Goal: Task Accomplishment & Management: Manage account settings

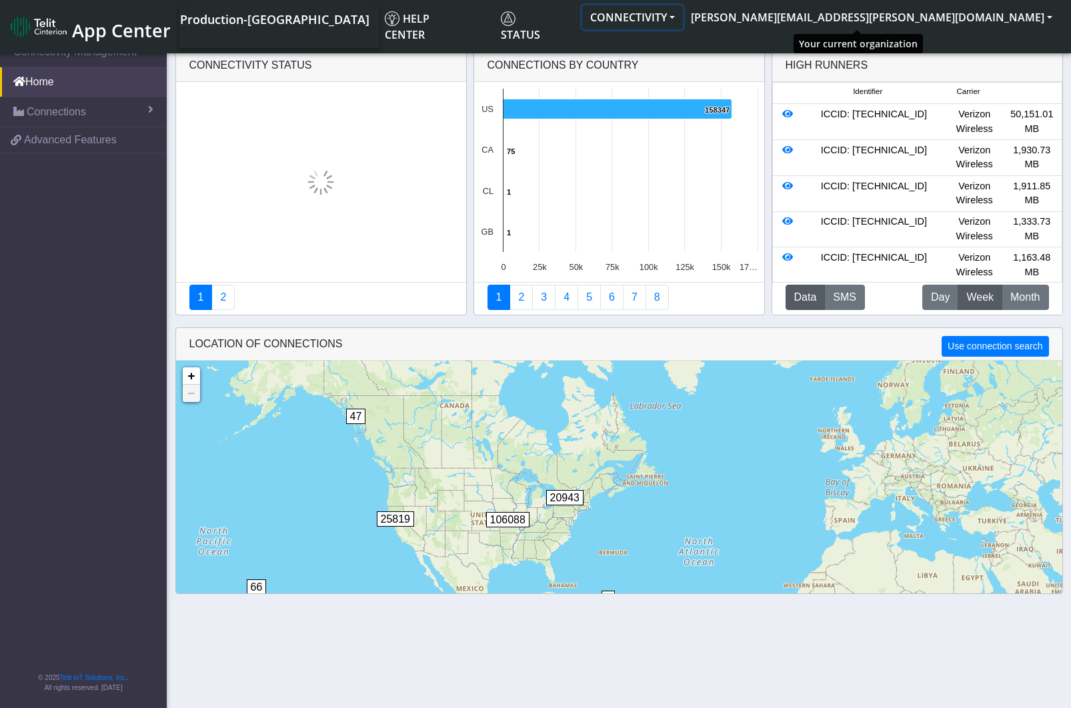
click at [683, 12] on button "CONNECTIVITY" at bounding box center [632, 17] width 101 height 24
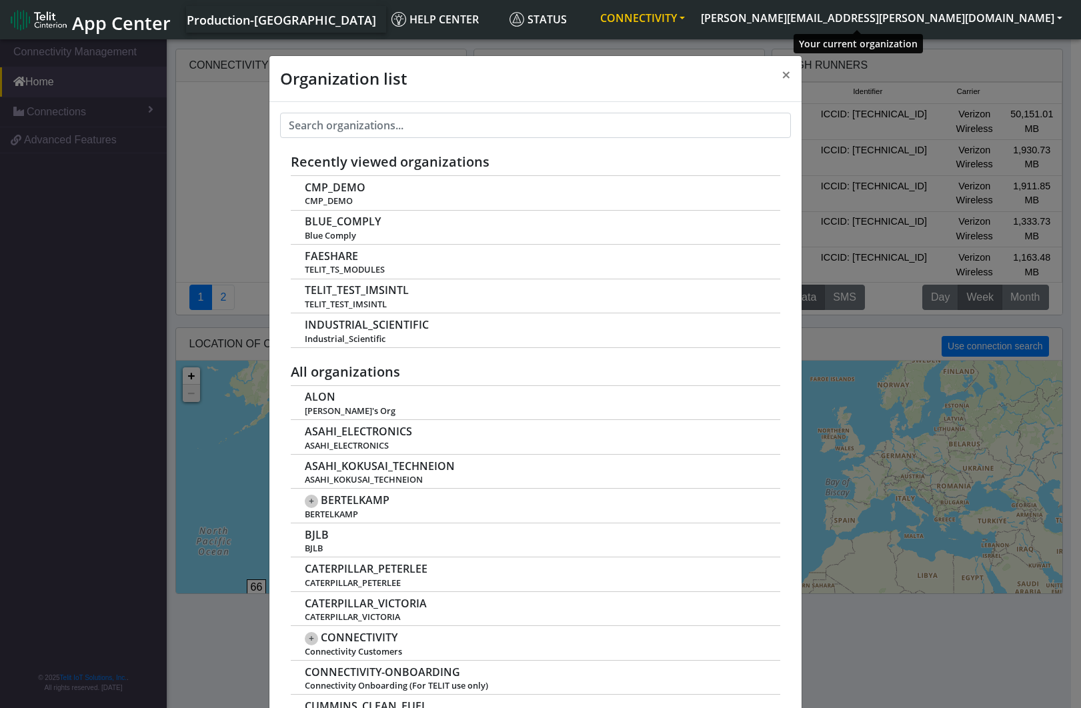
scroll to position [5, 0]
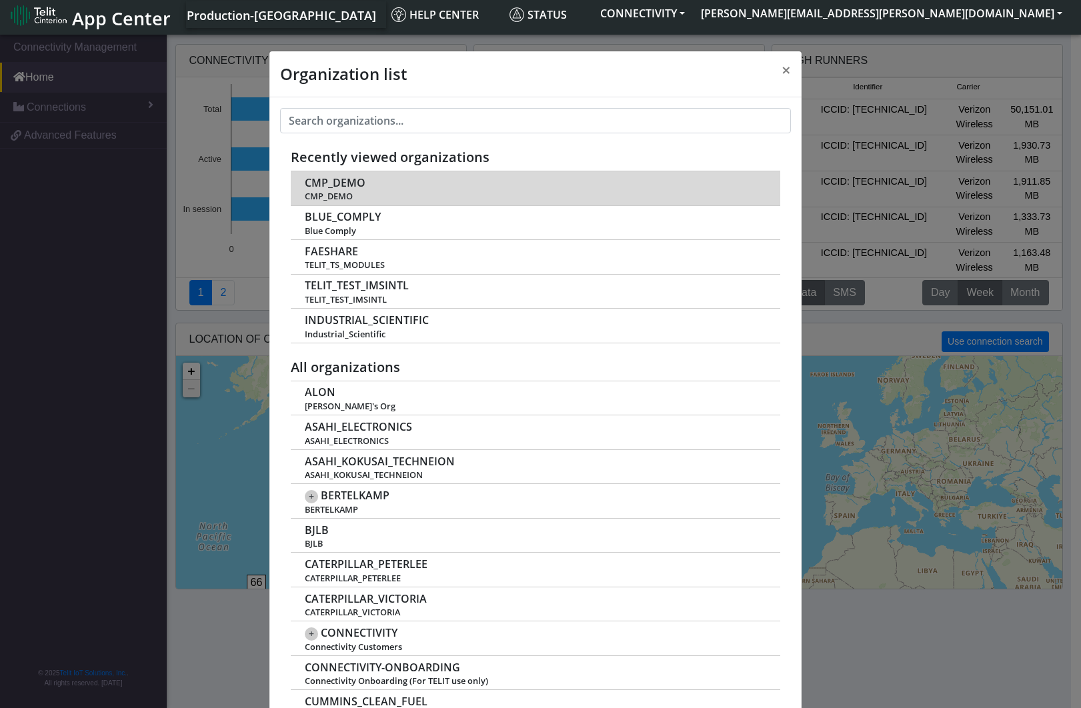
click at [342, 184] on span "CMP_DEMO" at bounding box center [335, 183] width 61 height 13
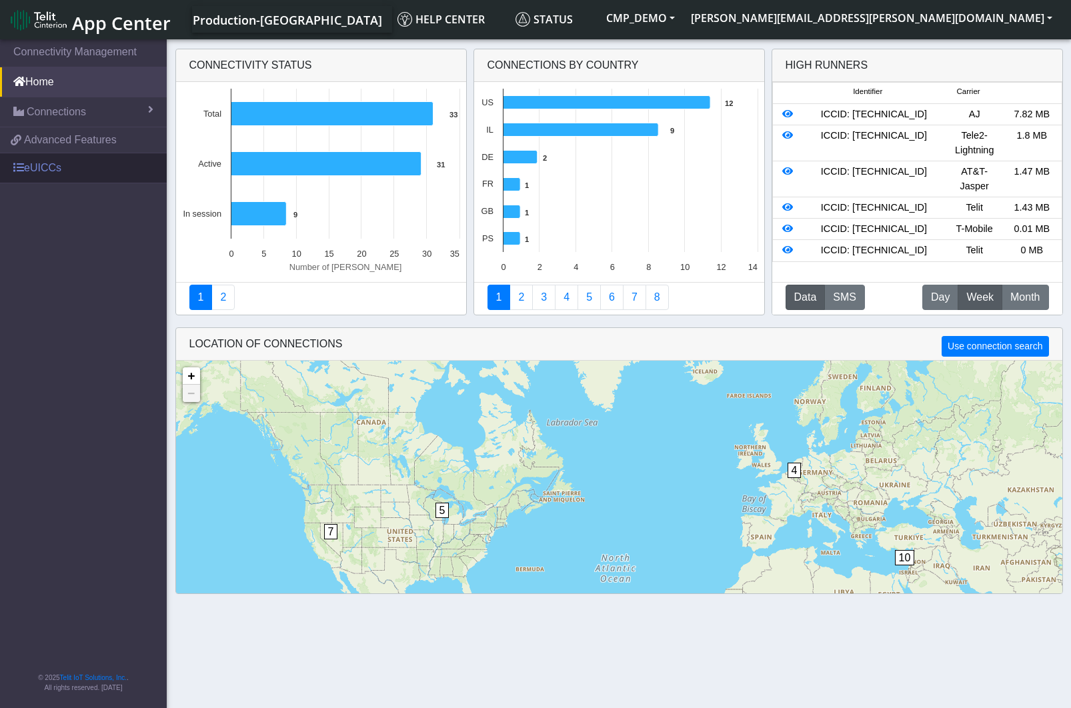
click at [41, 173] on link "eUICCs" at bounding box center [83, 167] width 167 height 29
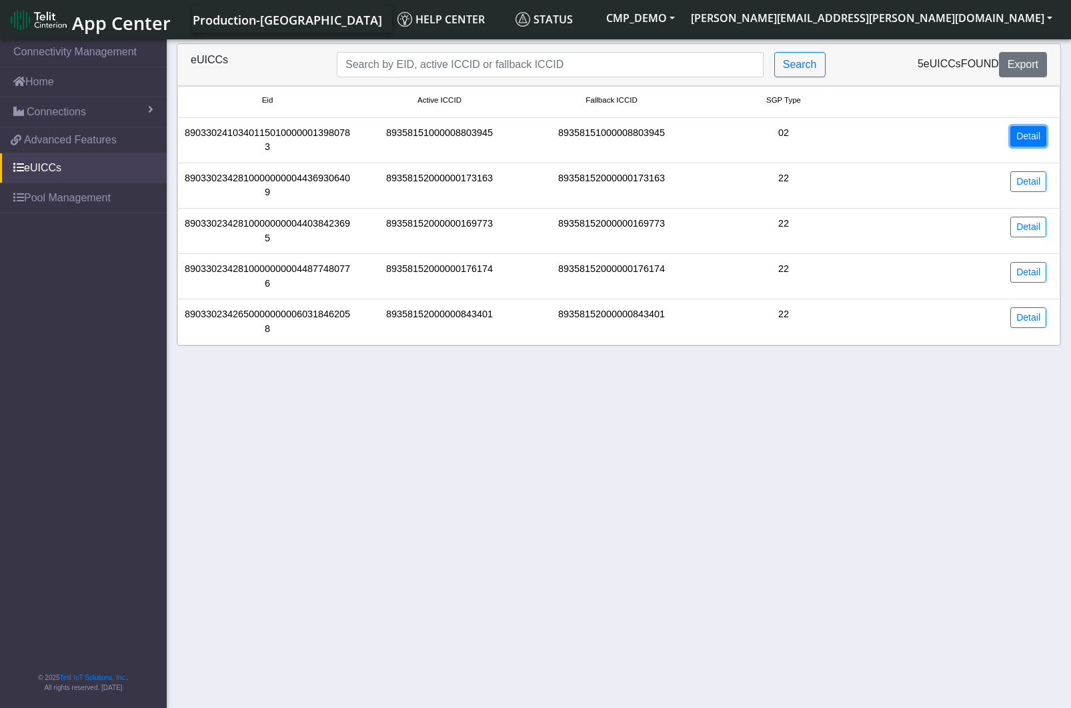
click at [1026, 141] on link "Detail" at bounding box center [1028, 136] width 36 height 21
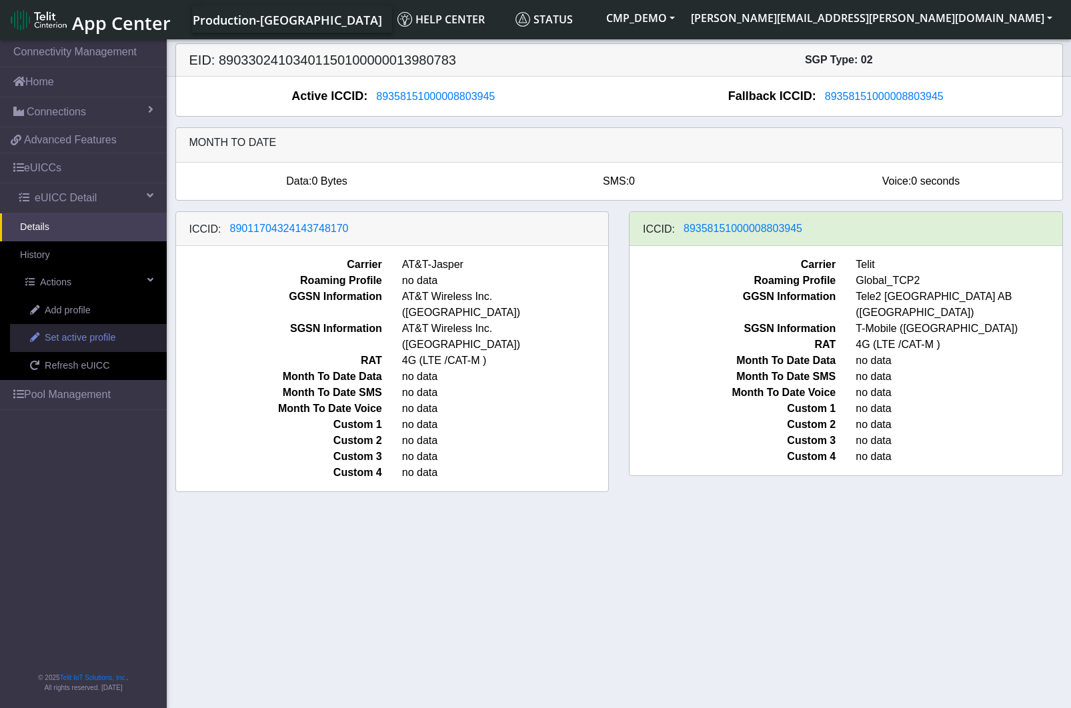
click at [99, 337] on span "Set active profile" at bounding box center [80, 338] width 71 height 15
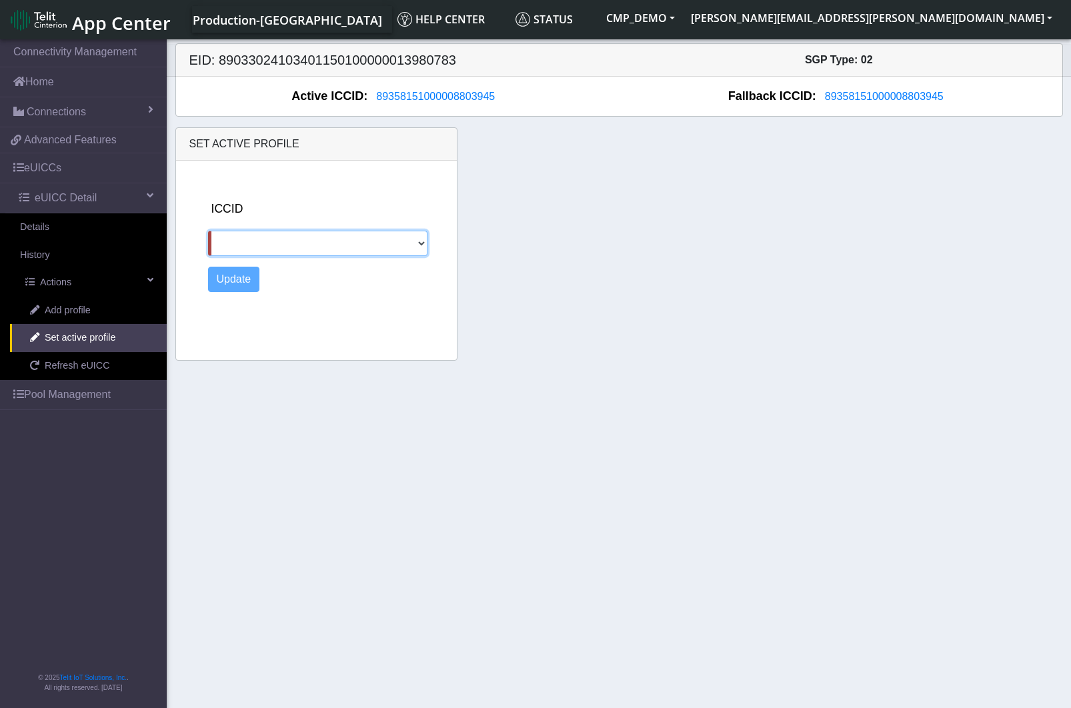
click at [411, 233] on select "89011704324143748170" at bounding box center [317, 243] width 219 height 25
select select "89011704324143748170"
click at [208, 231] on select "89011704324143748170" at bounding box center [317, 243] width 219 height 25
click at [235, 279] on button "Update" at bounding box center [234, 279] width 52 height 25
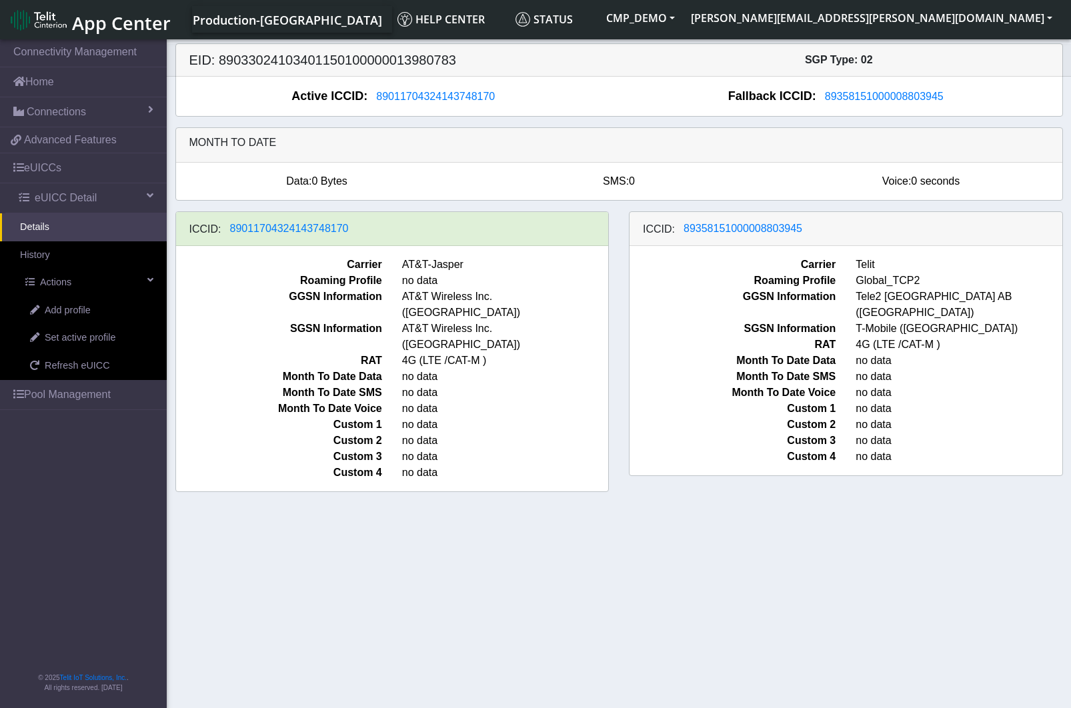
click at [897, 536] on section "Connectivity Management Home Connections List Map 5d821a3378e63a9643043c488d915…" at bounding box center [535, 375] width 1071 height 676
click at [83, 342] on span "Set active profile" at bounding box center [80, 338] width 71 height 15
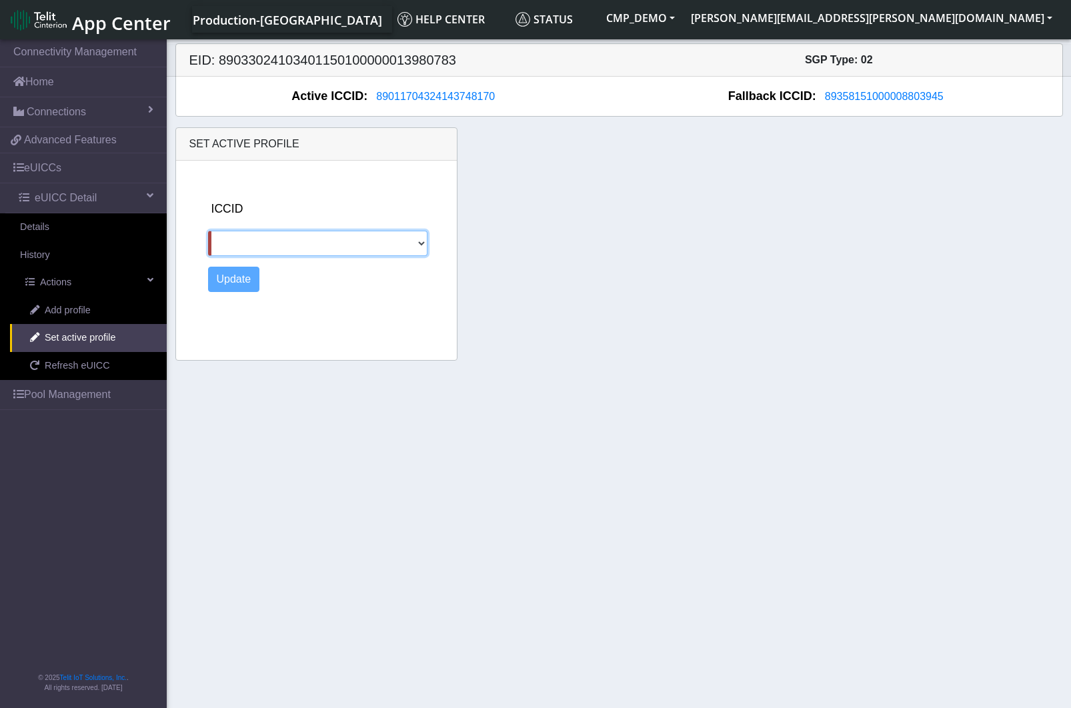
click at [268, 251] on select "89358151000008803945" at bounding box center [317, 243] width 219 height 25
select select "89358151000008803945"
click at [208, 231] on select "89358151000008803945" at bounding box center [317, 243] width 219 height 25
click at [233, 275] on button "Update" at bounding box center [234, 279] width 52 height 25
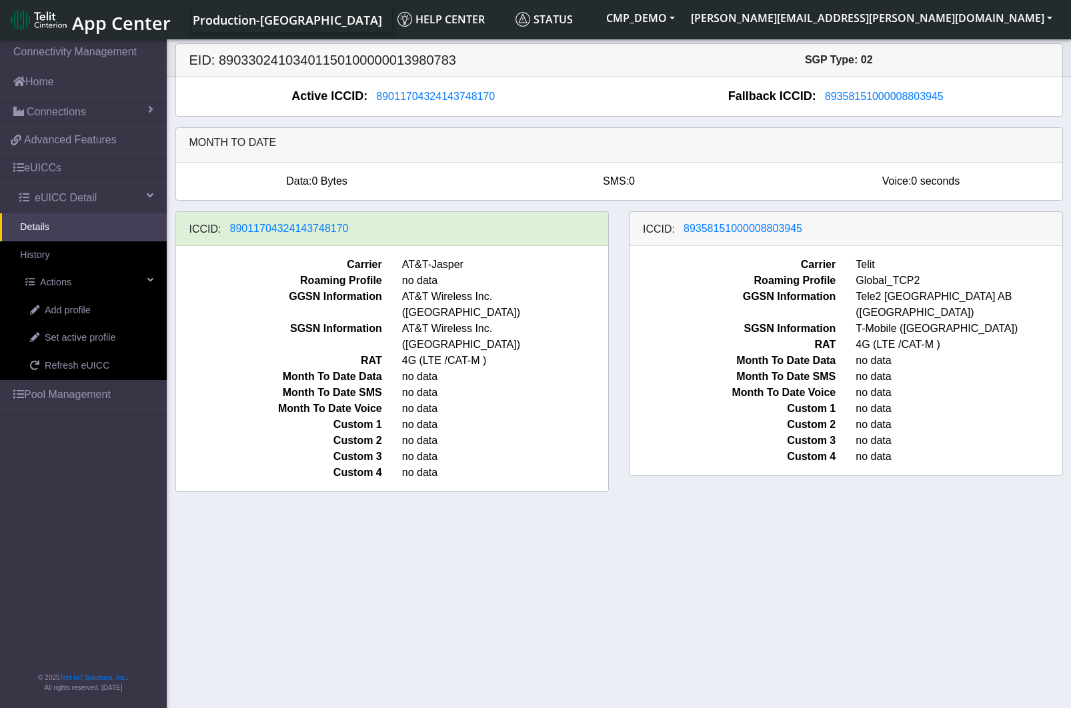
click at [538, 547] on section "Connectivity Management Home Connections List Map 5d821a3378e63a9643043c488d915…" at bounding box center [535, 375] width 1071 height 676
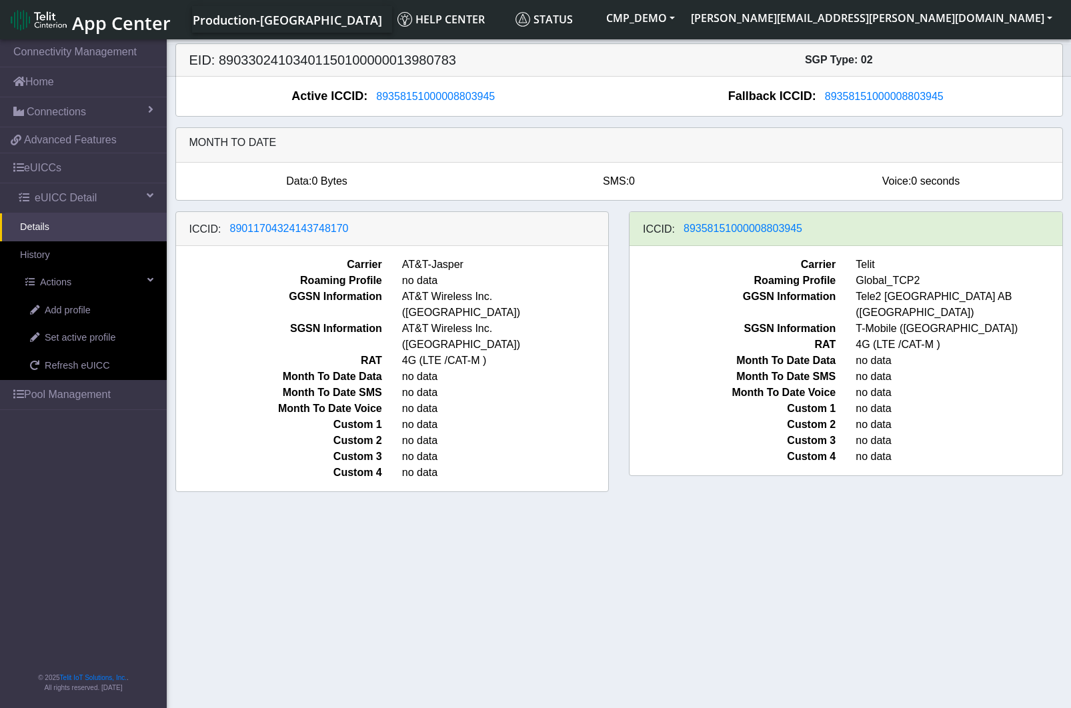
drag, startPoint x: 507, startPoint y: 593, endPoint x: 487, endPoint y: 545, distance: 52.6
click at [507, 593] on section "Connectivity Management Home Connections List Map 5d821a3378e63a9643043c488d915…" at bounding box center [535, 375] width 1071 height 676
click at [642, 629] on section "Connectivity Management Home Connections List Map 5d821a3378e63a9643043c488d915…" at bounding box center [535, 375] width 1071 height 676
click at [1000, 17] on button "[PERSON_NAME][EMAIL_ADDRESS][PERSON_NAME][DOMAIN_NAME]" at bounding box center [871, 18] width 377 height 24
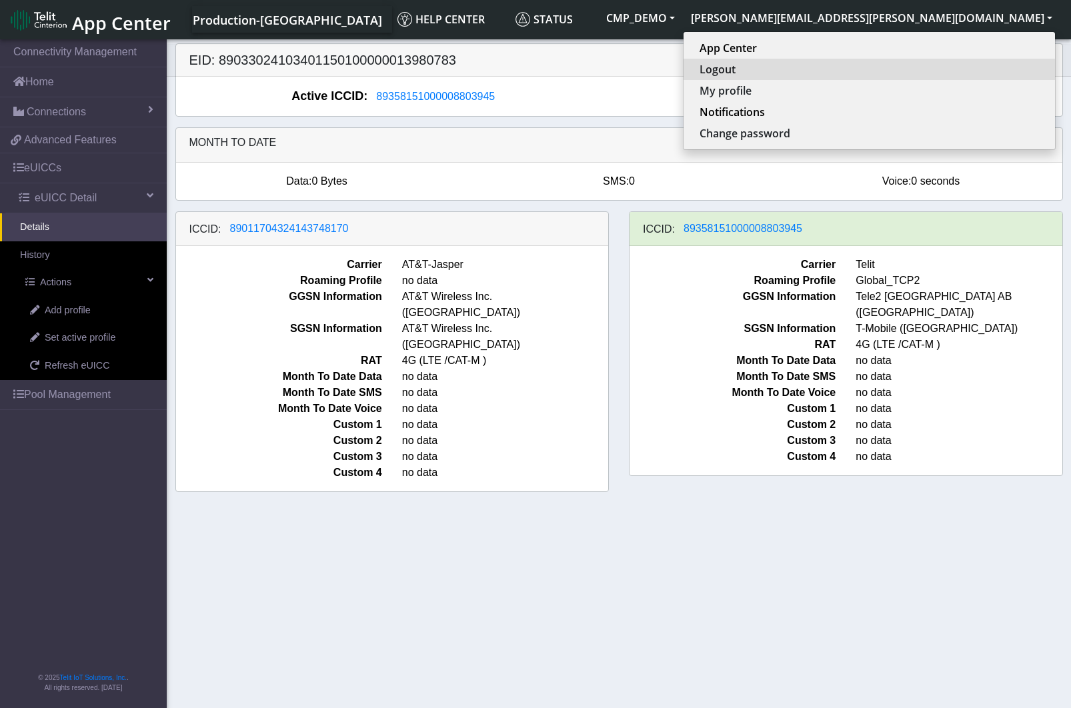
click at [946, 69] on button "Logout" at bounding box center [868, 69] width 371 height 21
